Goal: Information Seeking & Learning: Learn about a topic

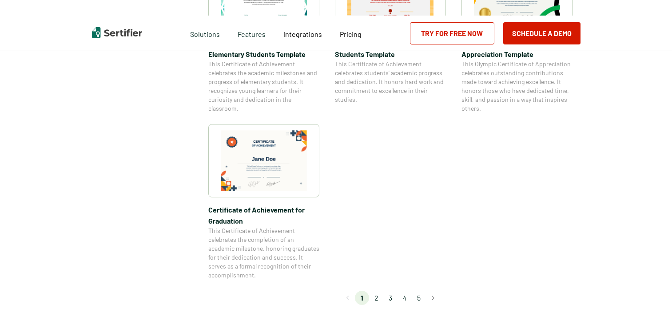
scroll to position [933, 0]
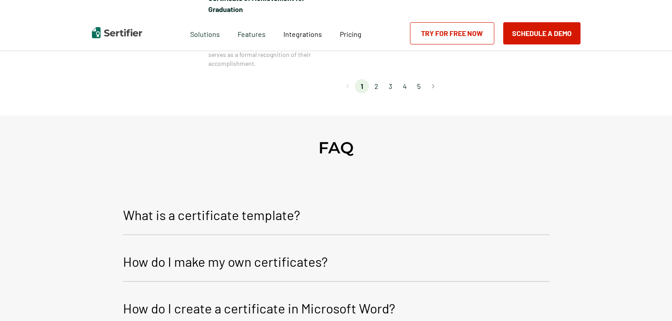
click at [377, 87] on li "2" at bounding box center [376, 86] width 14 height 14
click at [379, 87] on li "2" at bounding box center [376, 86] width 14 height 14
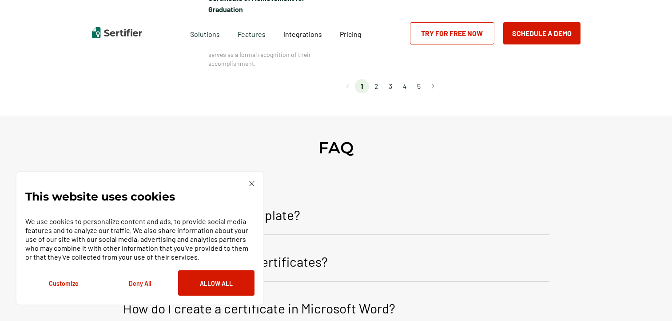
click at [251, 182] on img at bounding box center [251, 183] width 5 height 5
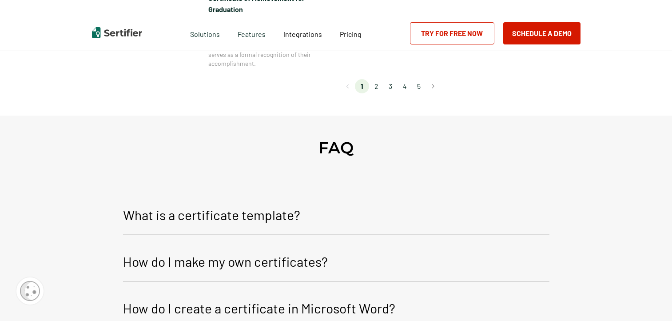
click at [374, 84] on li "2" at bounding box center [376, 86] width 14 height 14
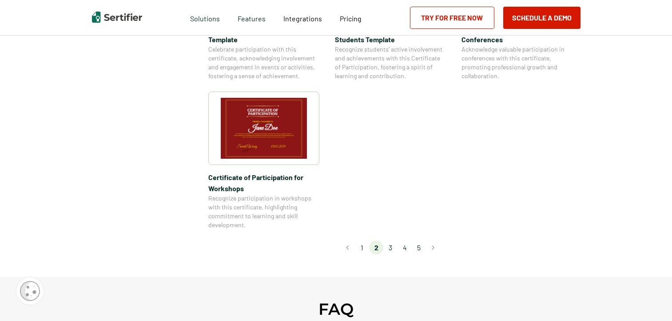
scroll to position [799, 0]
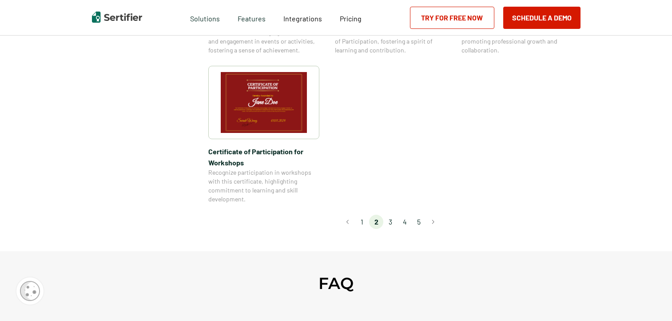
click at [391, 215] on li "3" at bounding box center [390, 222] width 14 height 14
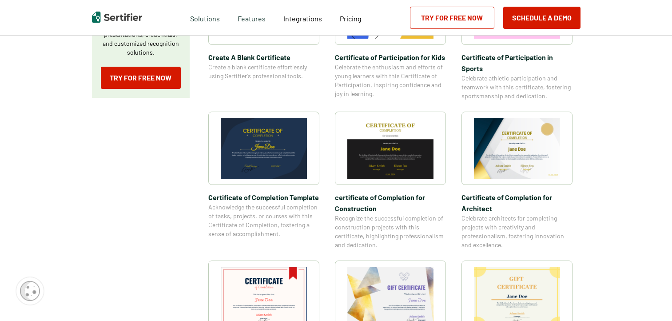
scroll to position [222, 0]
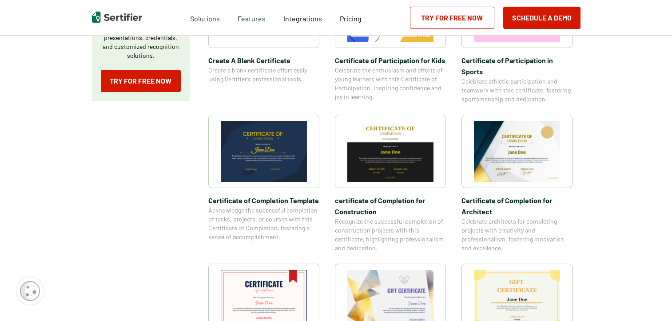
click at [552, 177] on img at bounding box center [517, 151] width 86 height 61
